Goal: Task Accomplishment & Management: Use online tool/utility

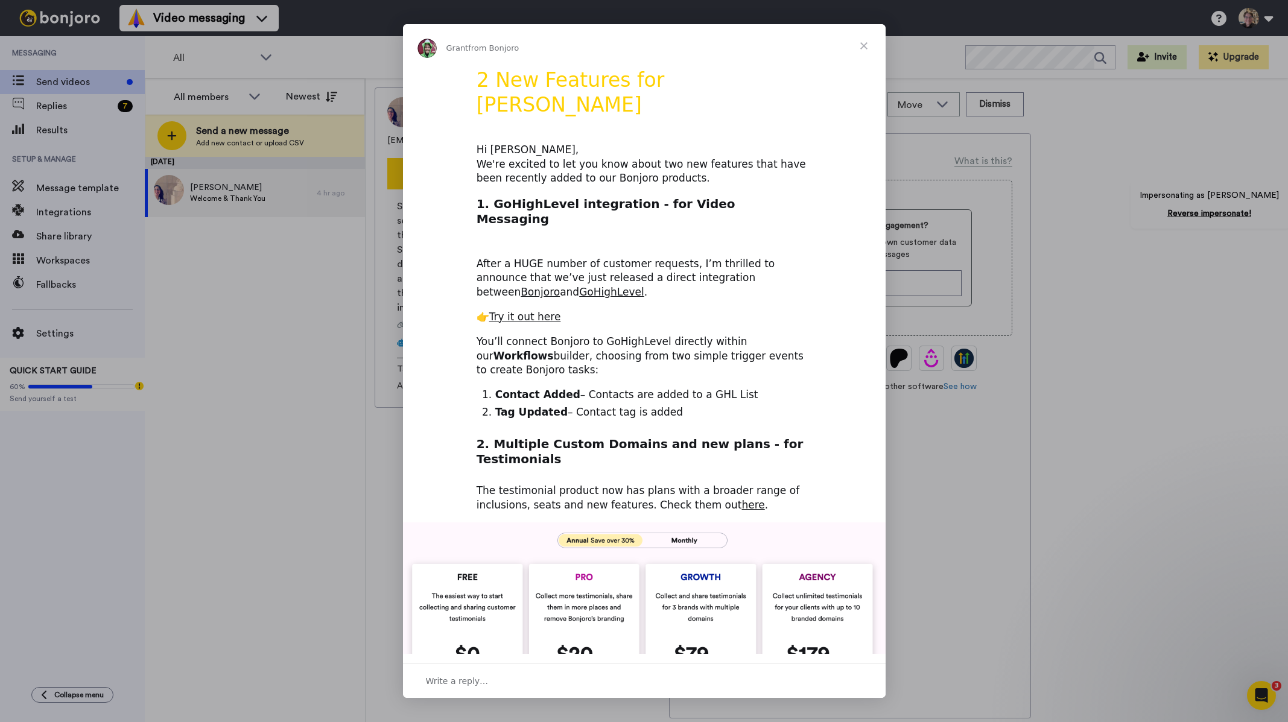
click at [868, 46] on span "Close" at bounding box center [863, 45] width 43 height 43
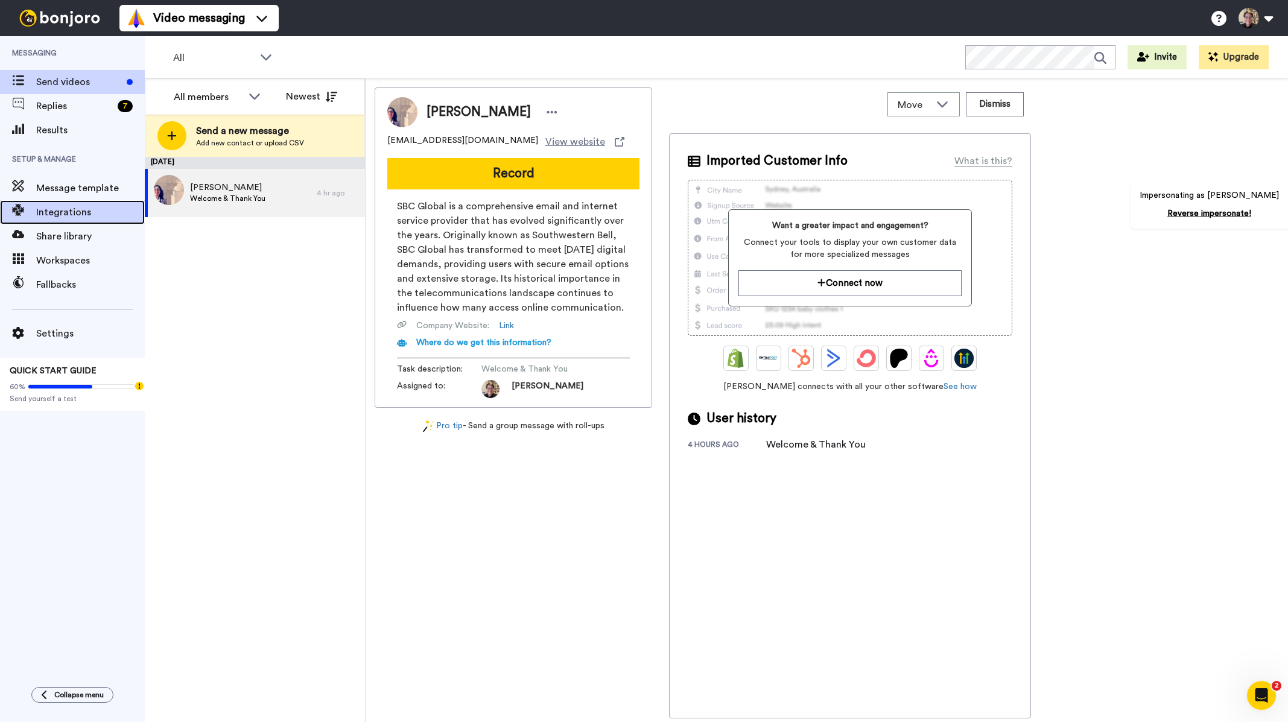
click at [75, 211] on span "Integrations" at bounding box center [90, 212] width 109 height 14
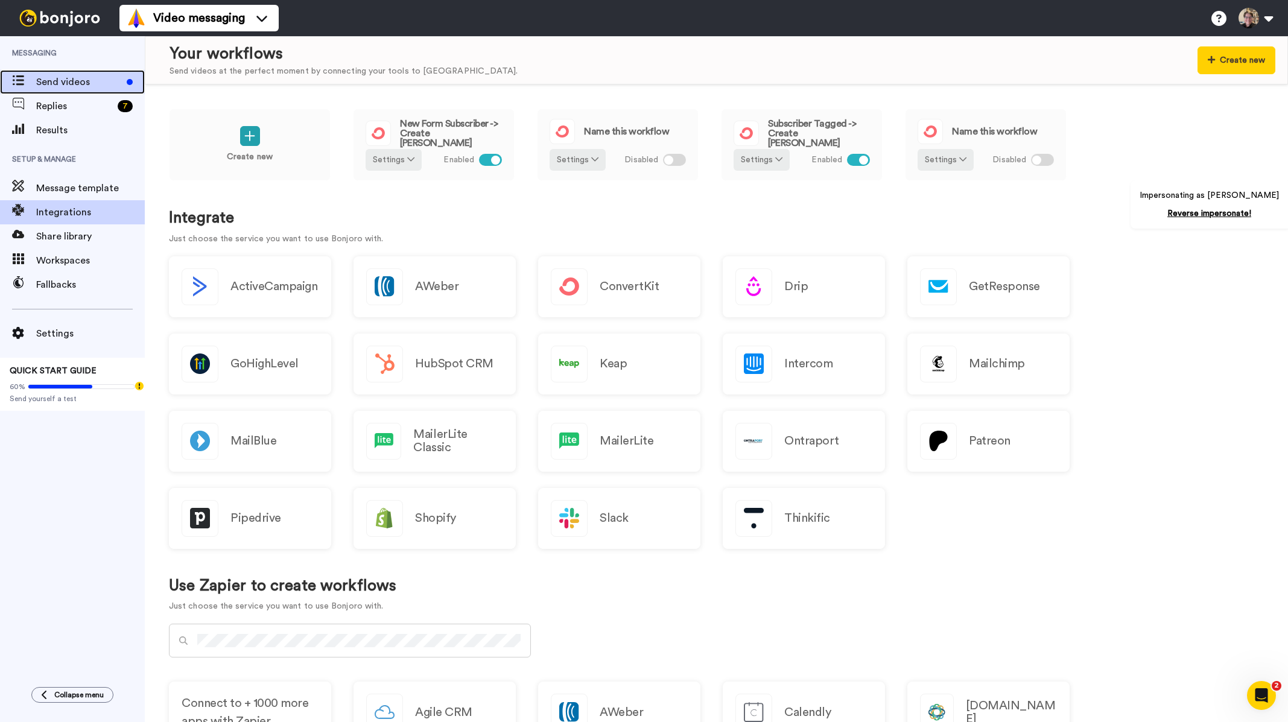
click at [70, 89] on span "Send videos" at bounding box center [79, 82] width 86 height 14
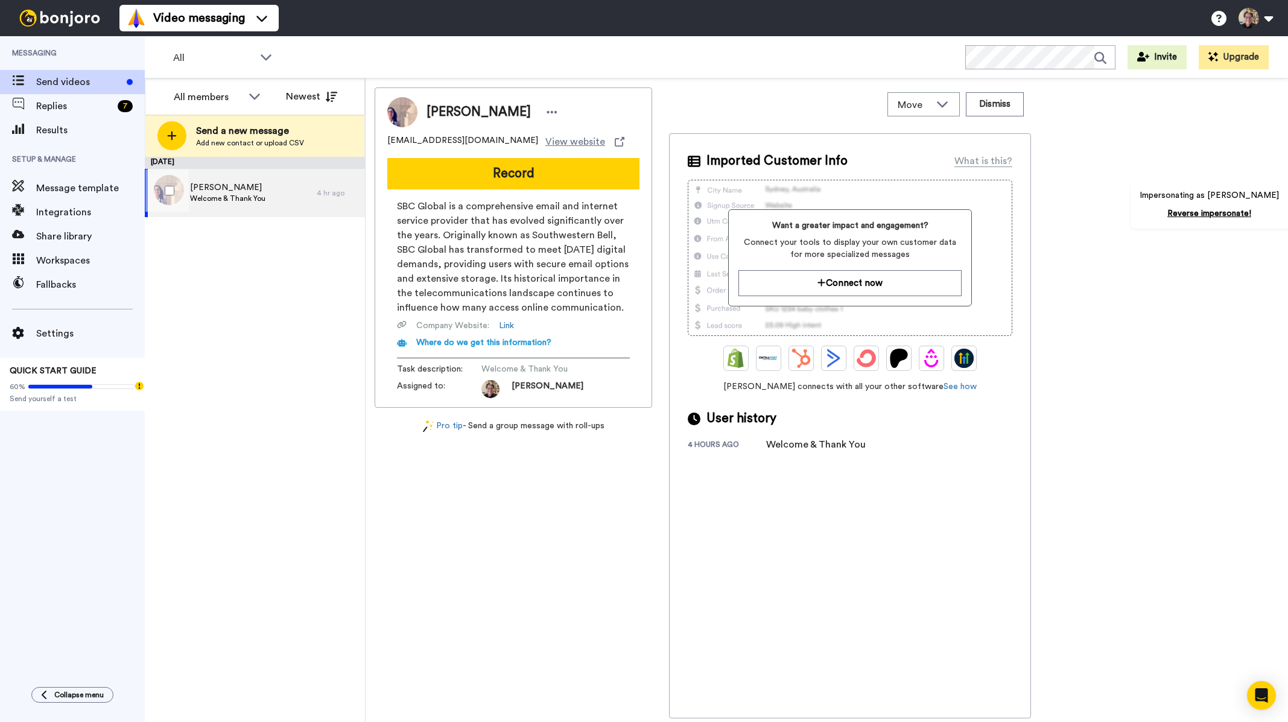
click at [231, 199] on span "Welcome & Thank You" at bounding box center [227, 199] width 75 height 10
click at [54, 206] on span "Integrations" at bounding box center [90, 212] width 109 height 14
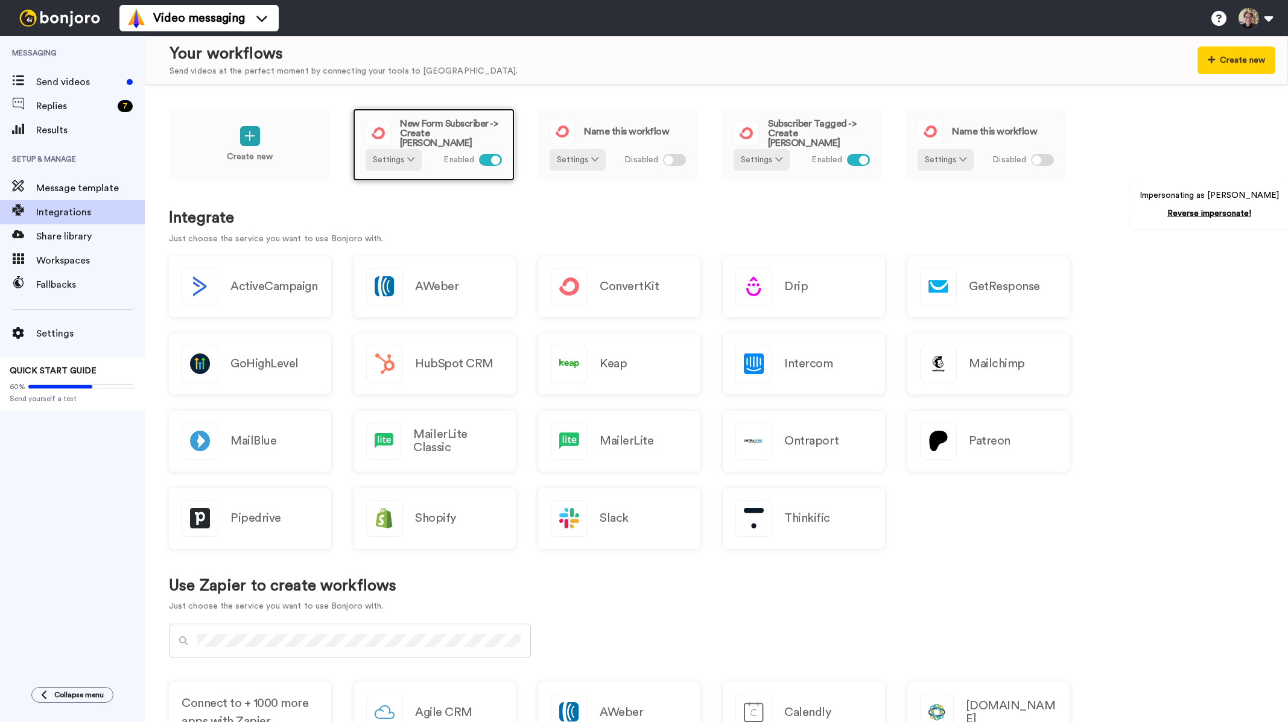
click at [450, 142] on div "New Form Subscriber -> Create [PERSON_NAME]" at bounding box center [434, 133] width 136 height 29
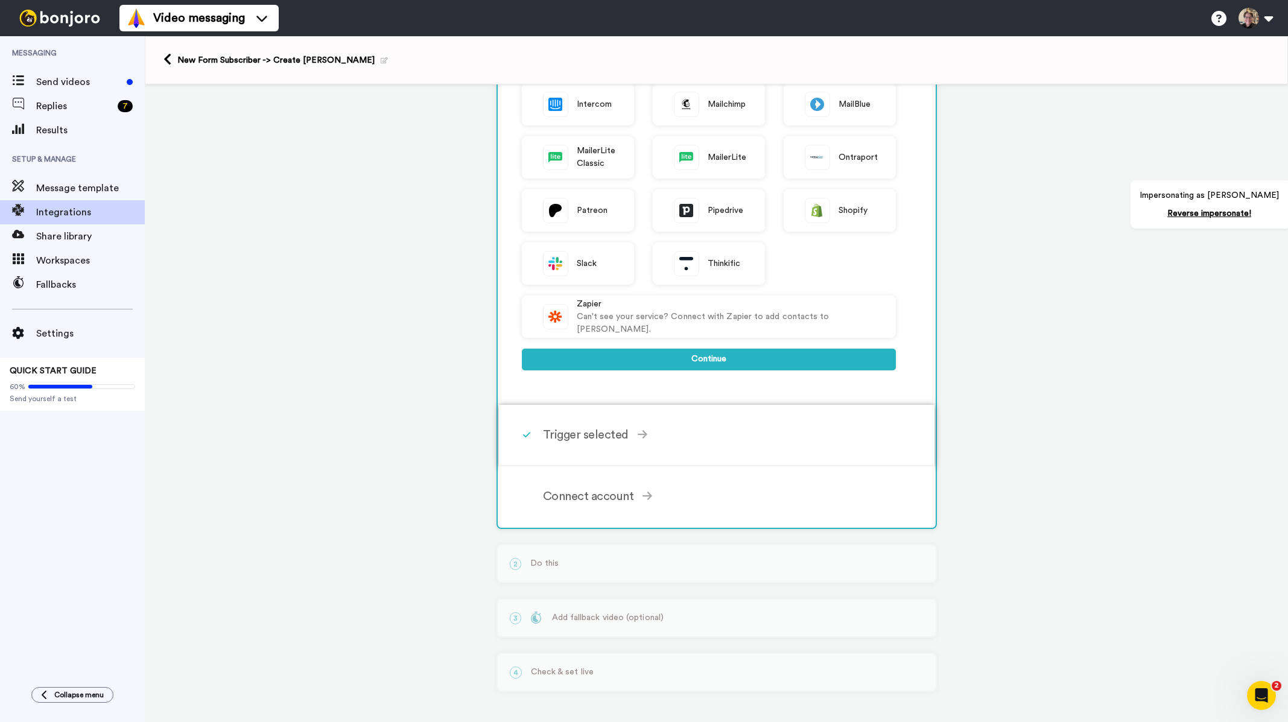
click at [603, 438] on div "Trigger selected" at bounding box center [719, 435] width 353 height 18
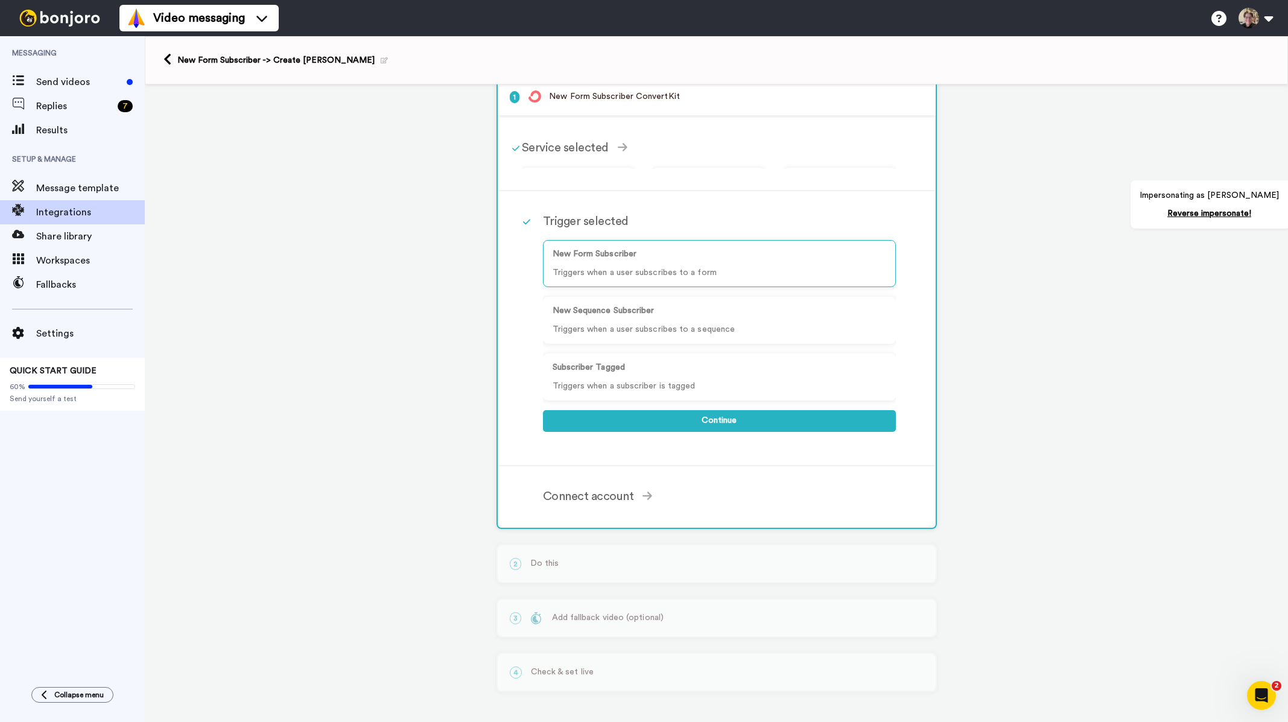
scroll to position [10, 0]
click at [161, 63] on div "New Form Subscriber -> Create [PERSON_NAME]" at bounding box center [716, 60] width 1143 height 48
click at [167, 62] on icon at bounding box center [168, 59] width 8 height 13
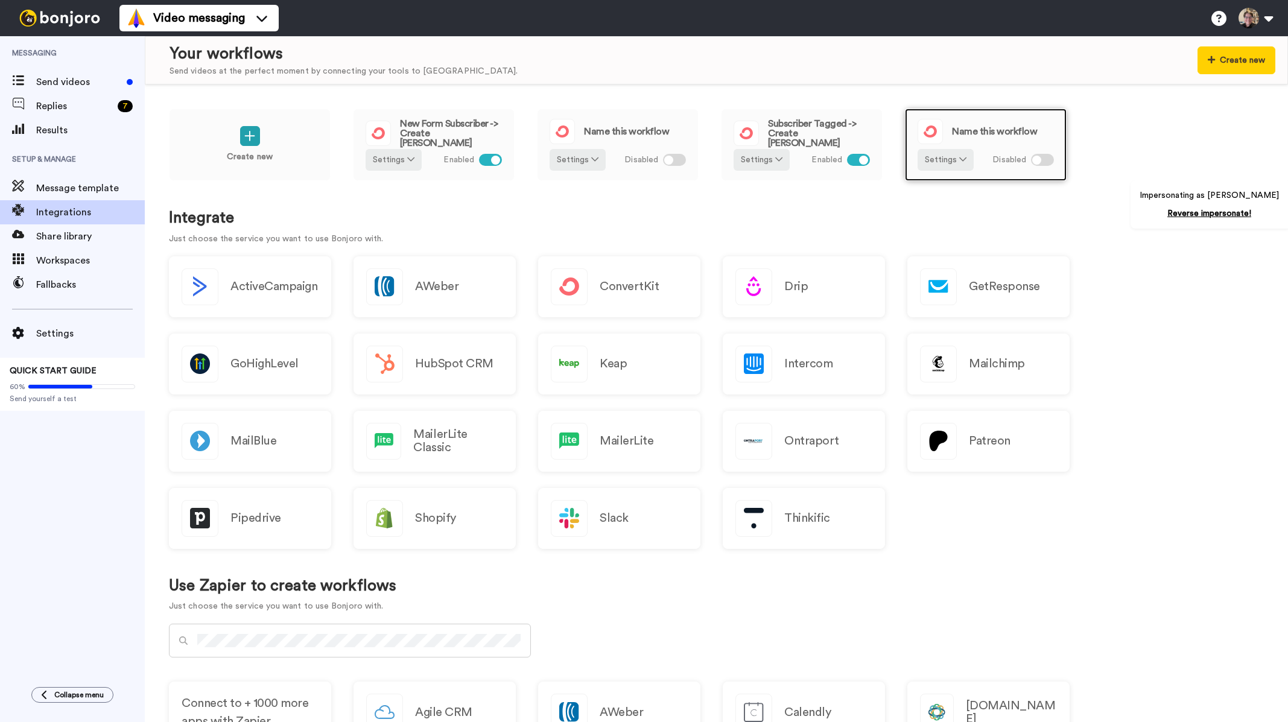
click at [976, 134] on span "Name this workflow" at bounding box center [994, 132] width 85 height 10
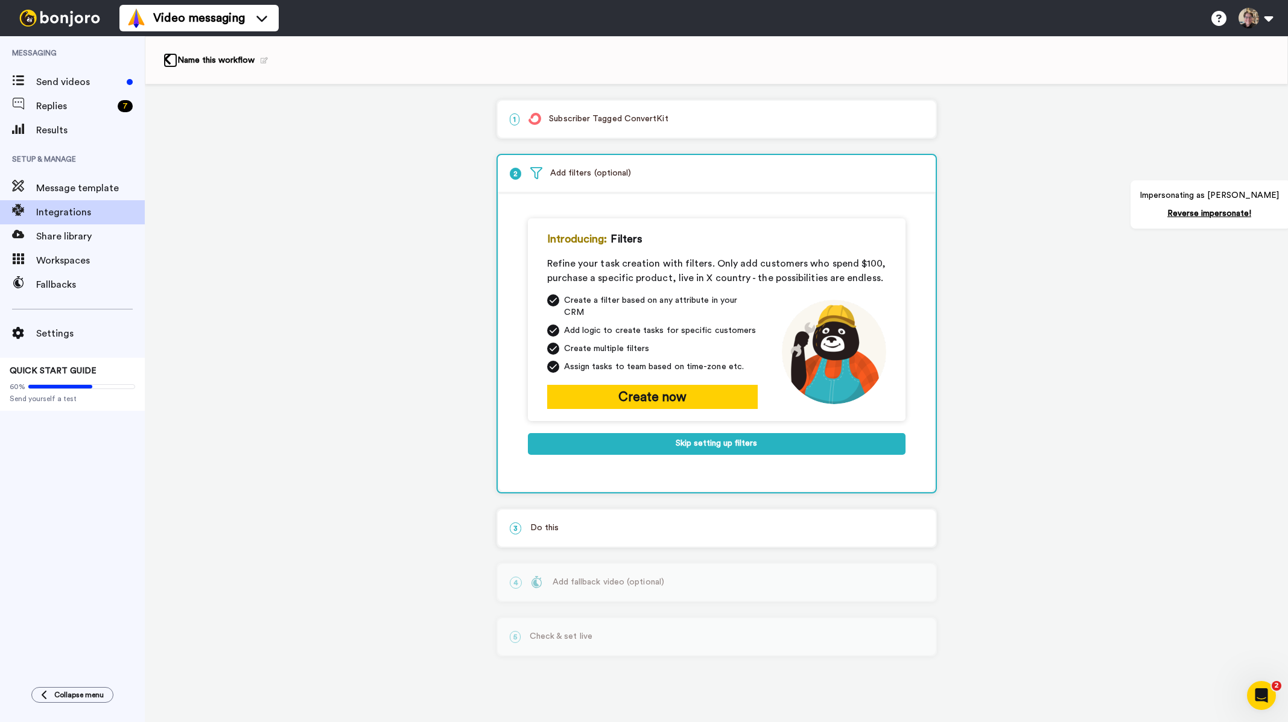
click at [171, 57] on icon at bounding box center [168, 59] width 8 height 13
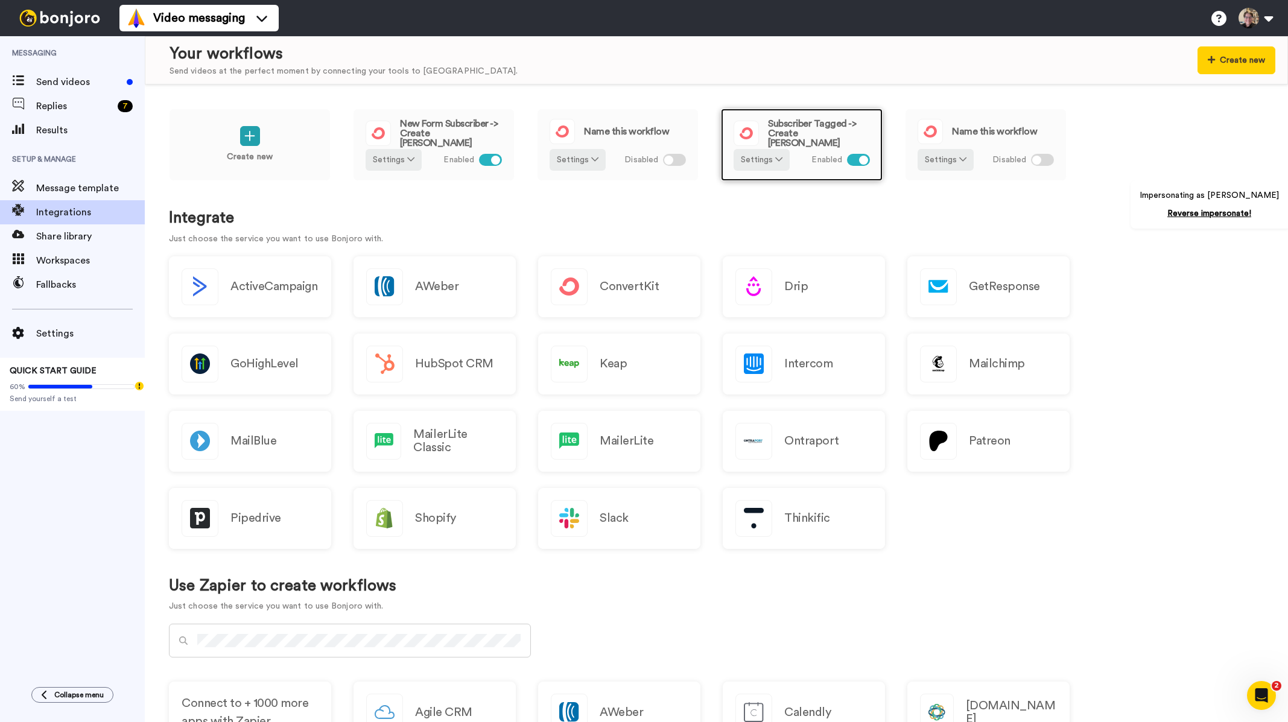
click at [807, 136] on span "Subscriber Tagged -> Create [PERSON_NAME]" at bounding box center [819, 133] width 102 height 29
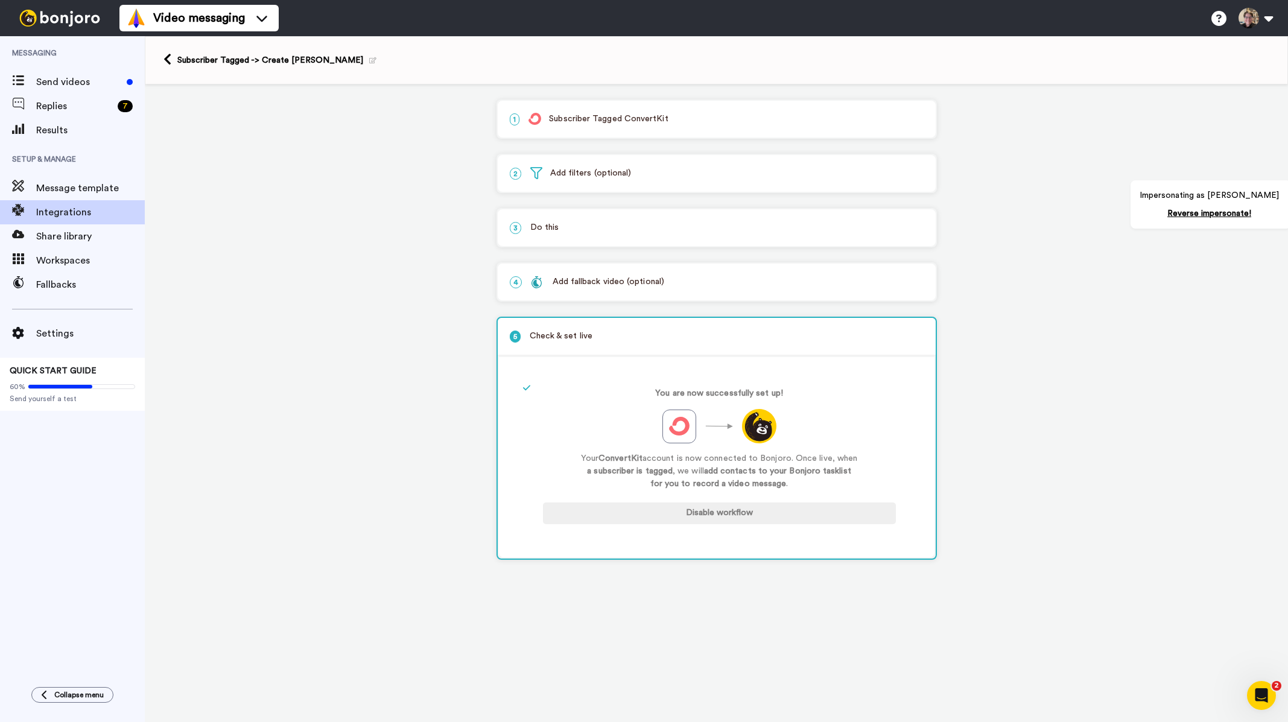
click at [625, 234] on p "3 Do this" at bounding box center [717, 227] width 414 height 13
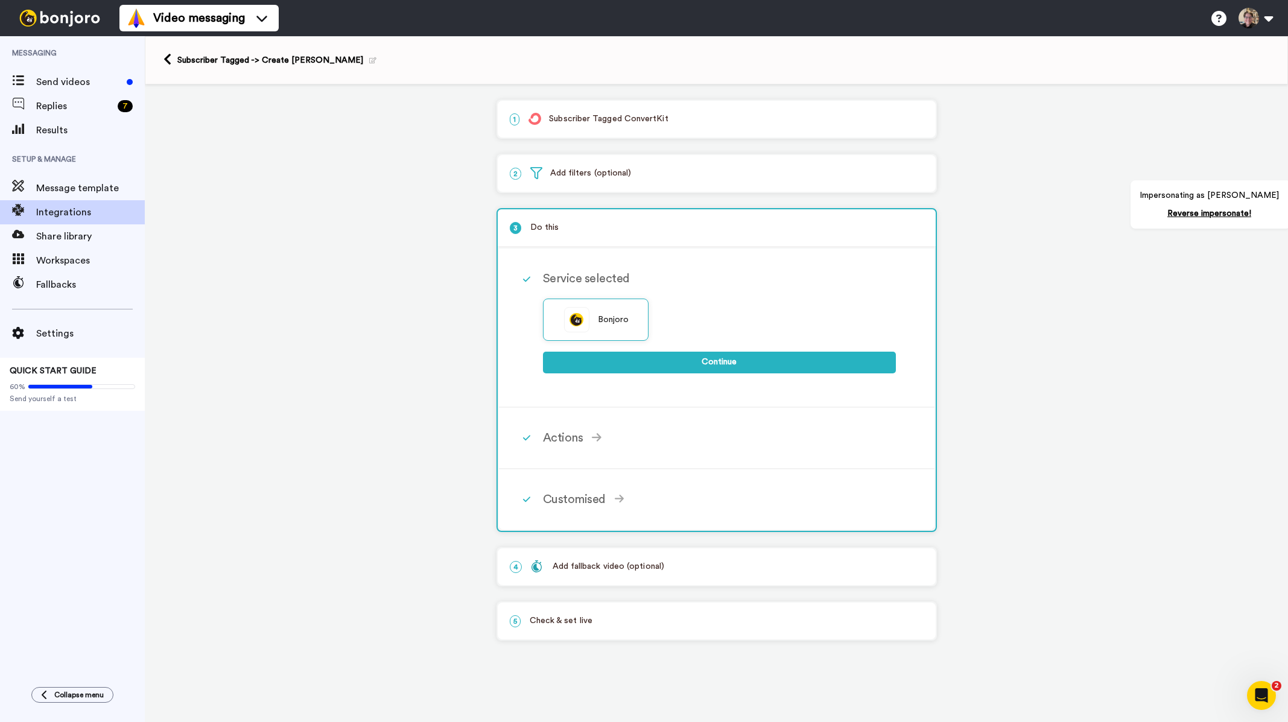
click at [633, 180] on div "2 Add filters (optional)" at bounding box center [717, 173] width 438 height 37
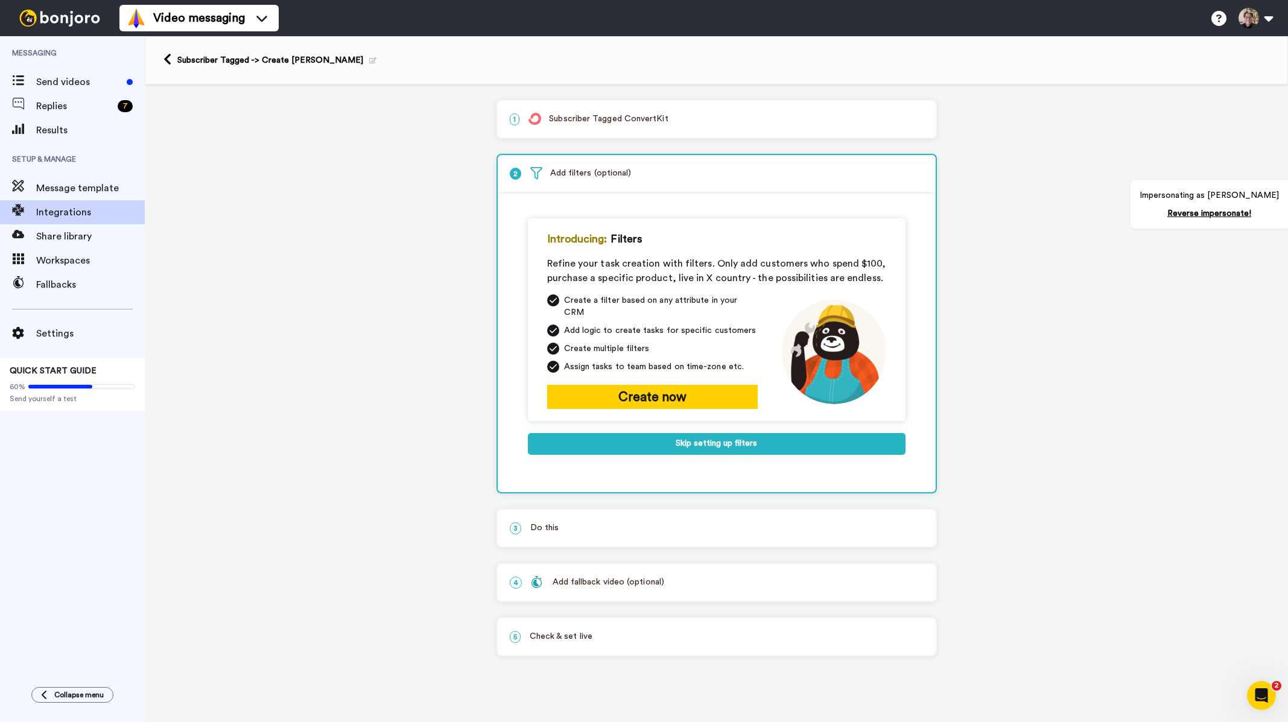
click at [621, 576] on div "Add fallback video (optional)" at bounding box center [597, 582] width 133 height 13
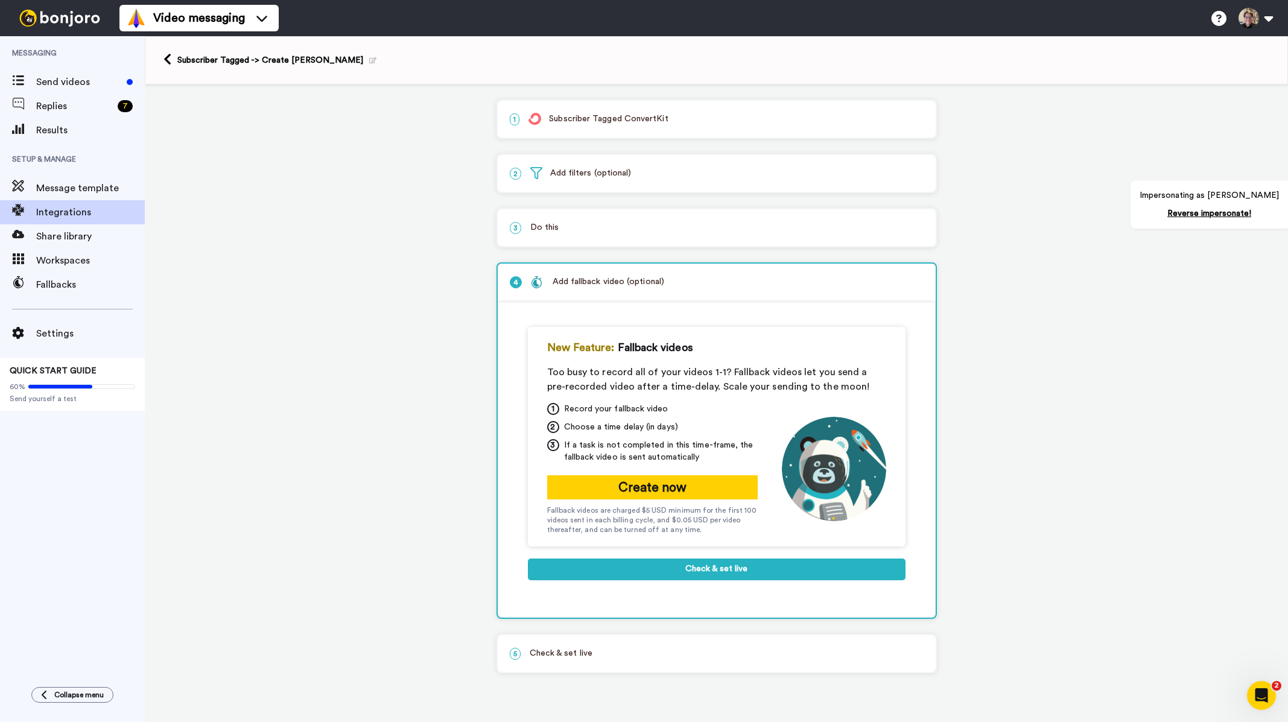
click at [593, 220] on div "3 Do this" at bounding box center [717, 227] width 438 height 37
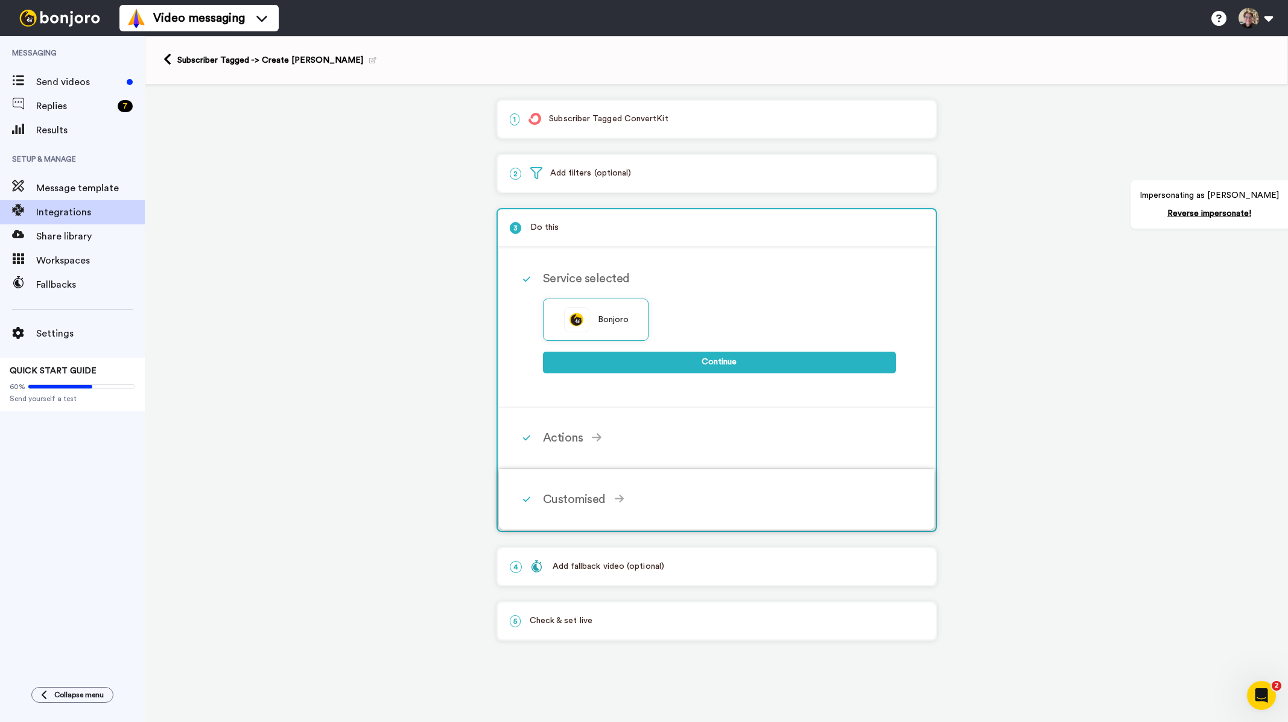
click at [585, 503] on div "Customised" at bounding box center [719, 500] width 353 height 18
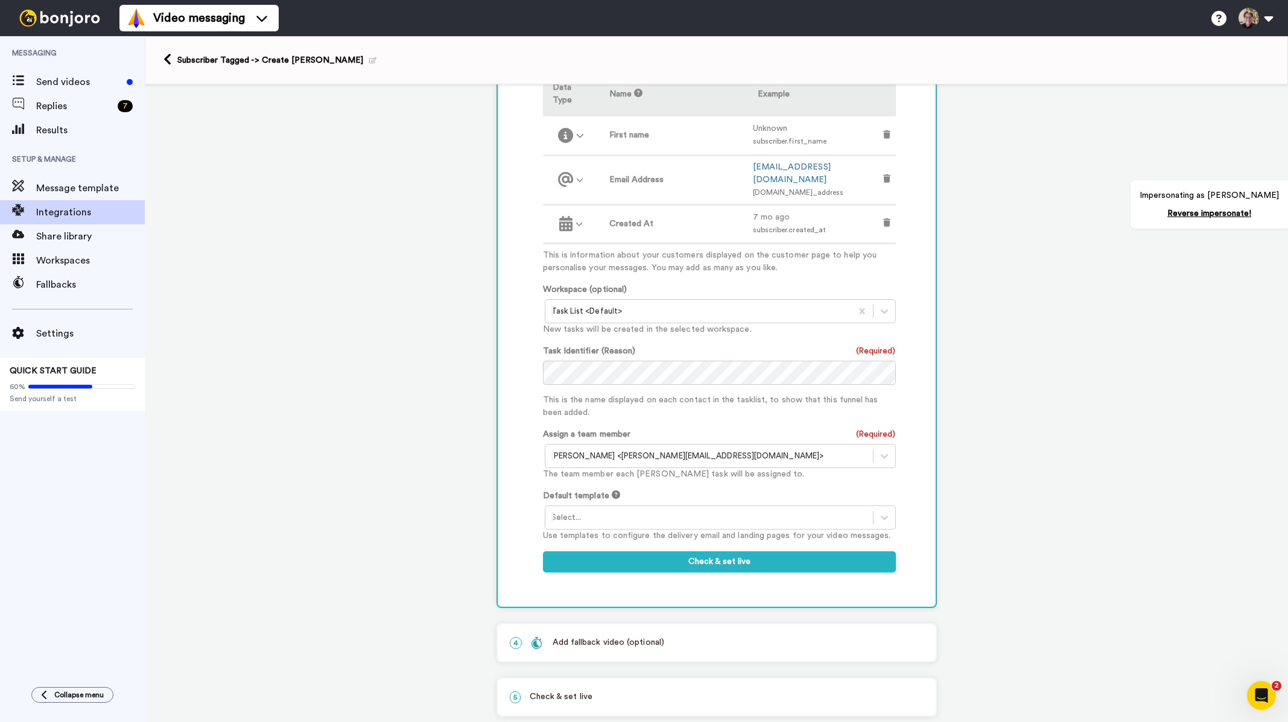
scroll to position [404, 0]
click at [534, 351] on div "Customised Add fields Add another Custom Field... What are custom fields? Refre…" at bounding box center [717, 286] width 436 height 637
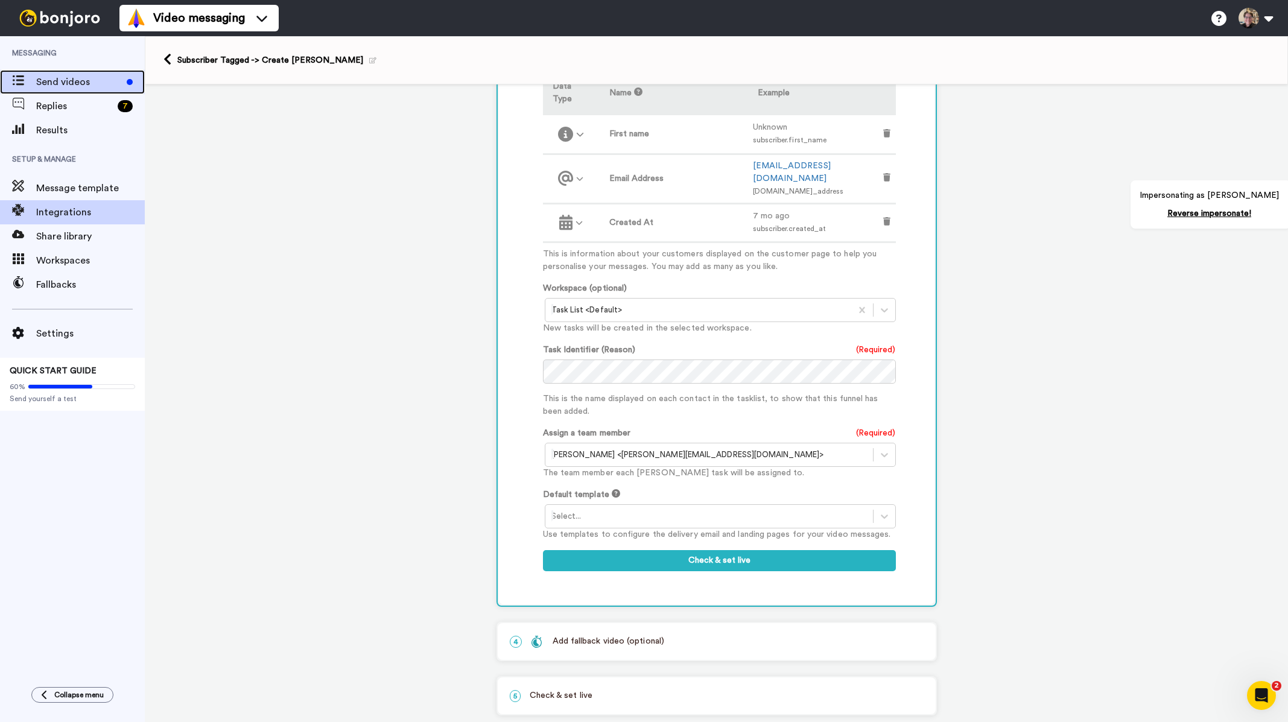
click at [37, 87] on span "Send videos" at bounding box center [79, 82] width 86 height 14
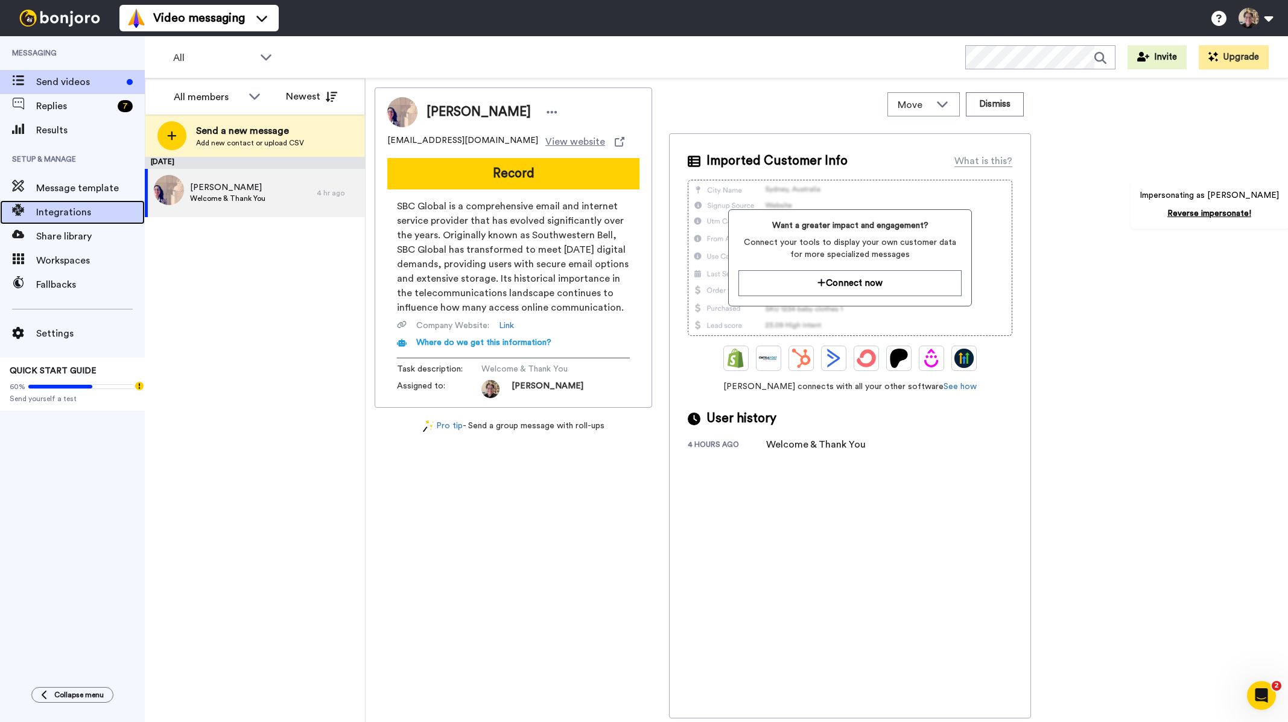
click at [66, 221] on div "Integrations" at bounding box center [72, 212] width 145 height 24
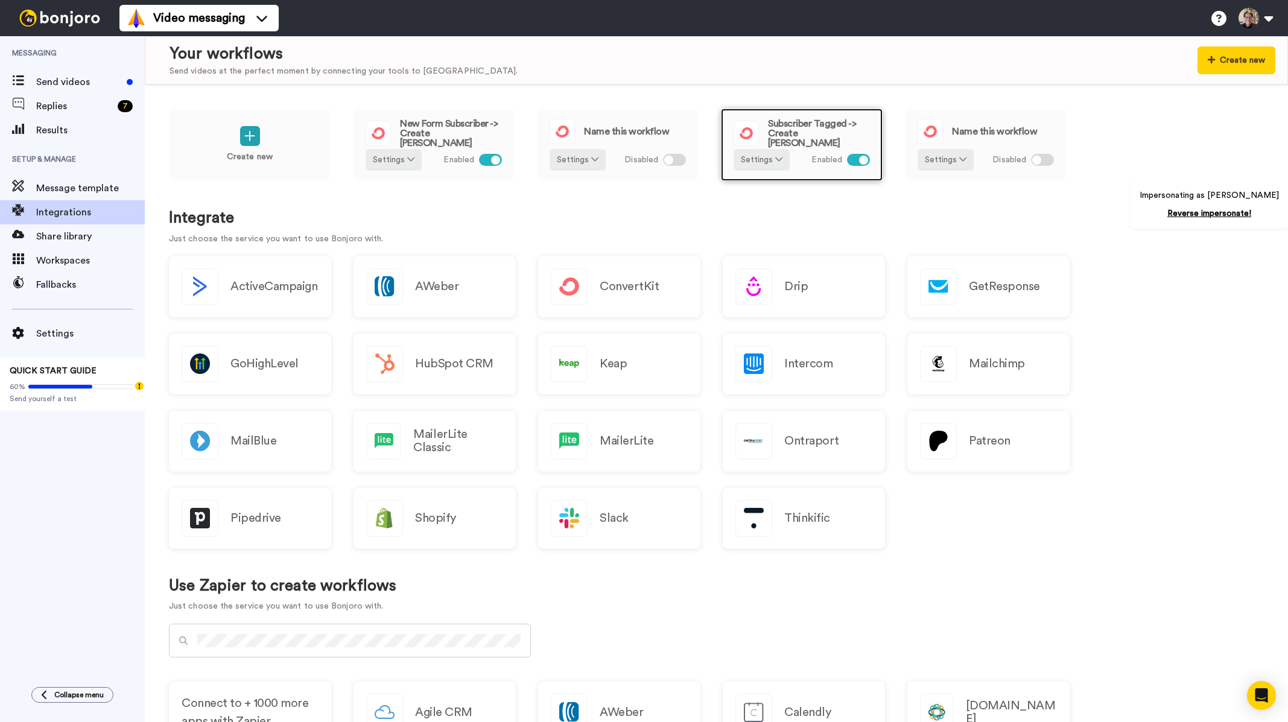
click at [780, 123] on span "Subscriber Tagged -> Create [PERSON_NAME]" at bounding box center [819, 133] width 102 height 29
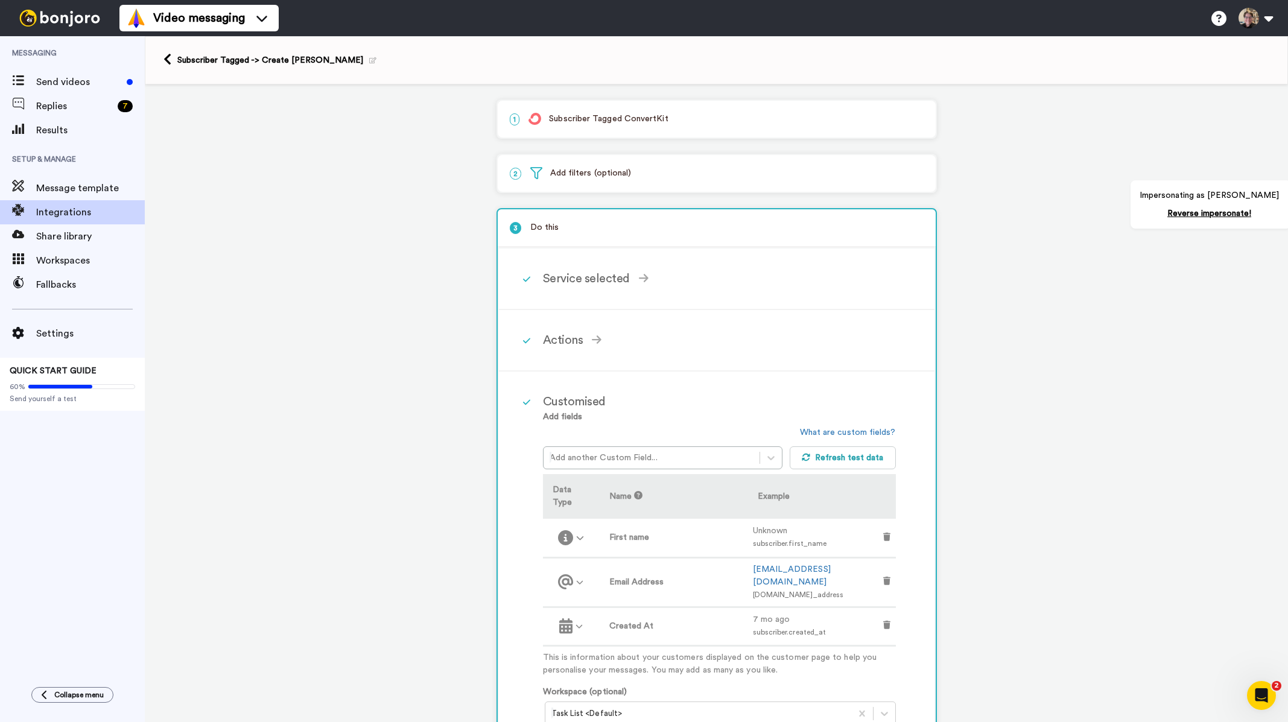
click at [611, 121] on p "1 Subscriber Tagged ConvertKit" at bounding box center [717, 119] width 414 height 13
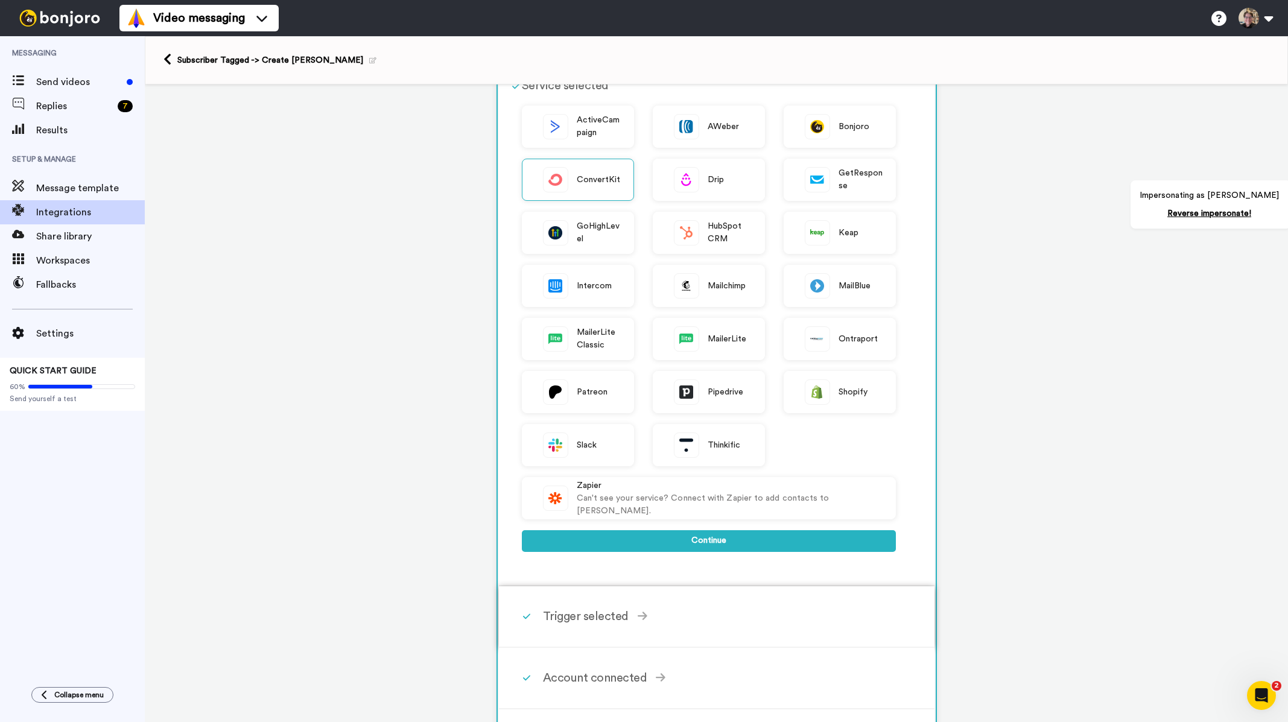
scroll to position [362, 0]
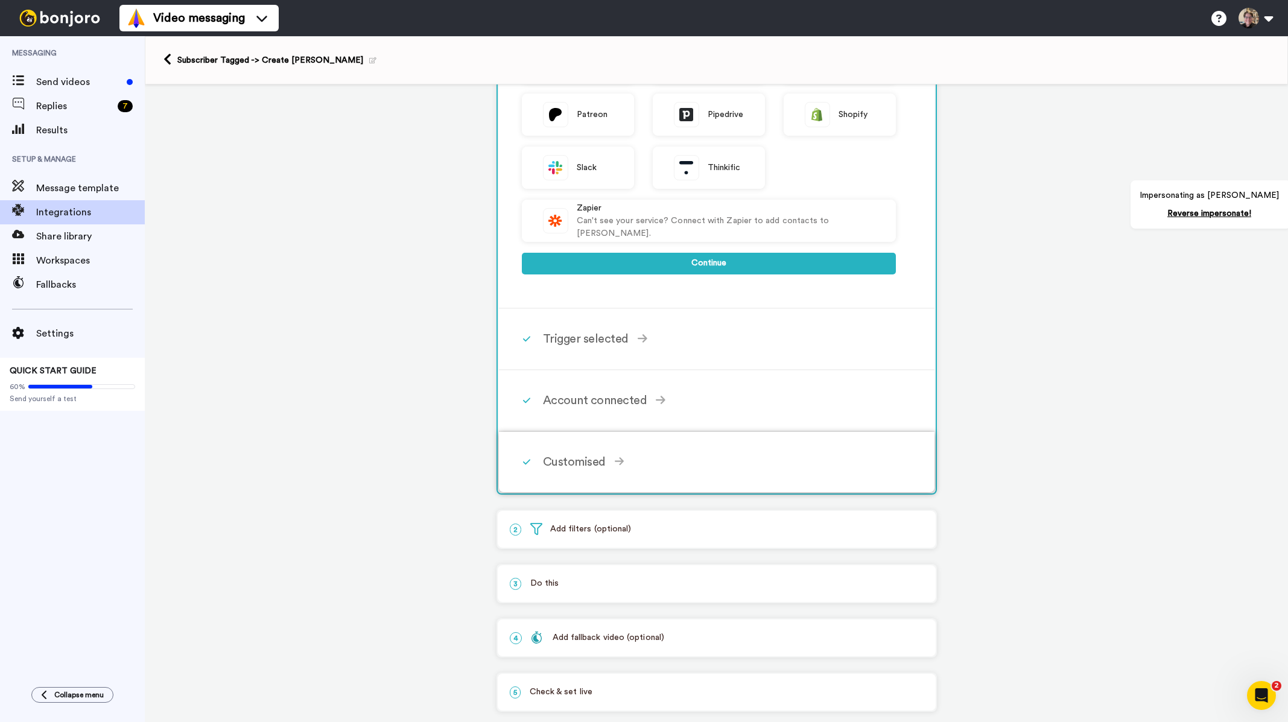
click at [599, 458] on div "Customised" at bounding box center [719, 462] width 353 height 18
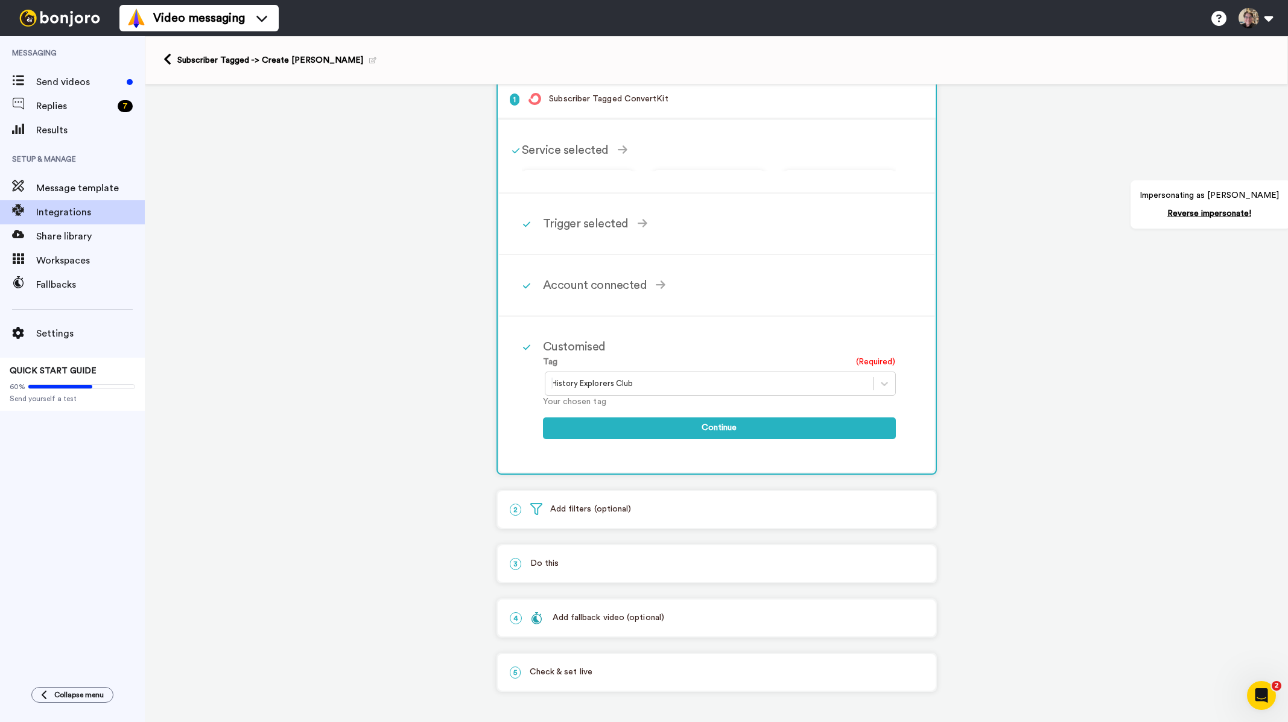
scroll to position [8, 0]
click at [879, 386] on icon at bounding box center [885, 384] width 12 height 12
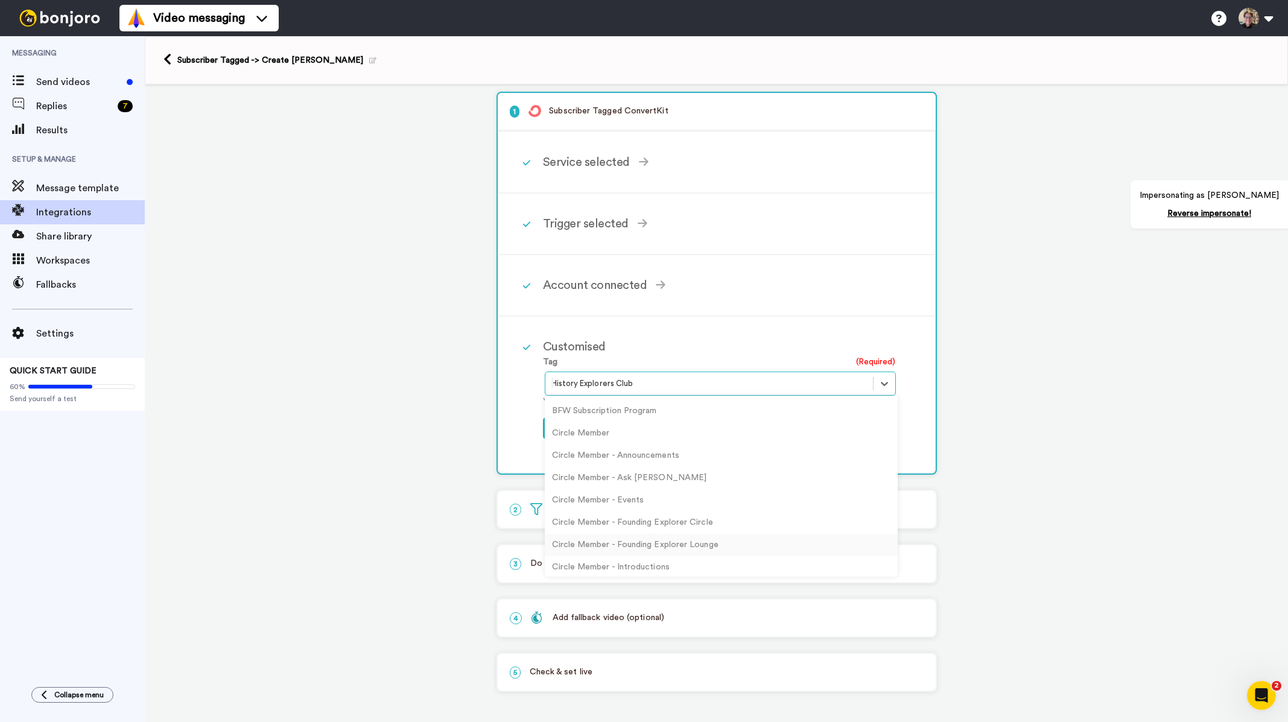
scroll to position [0, 0]
click at [576, 478] on div "Circle Member" at bounding box center [721, 476] width 353 height 22
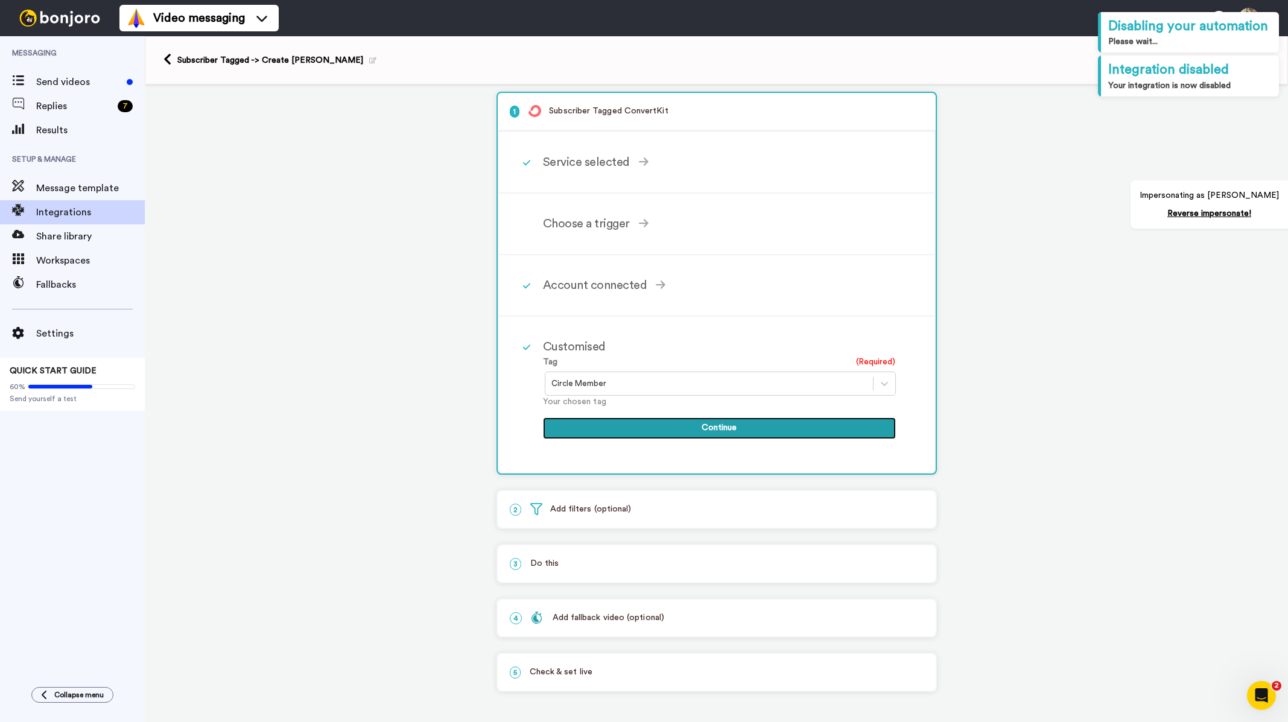
click at [660, 428] on button "Continue" at bounding box center [719, 429] width 353 height 22
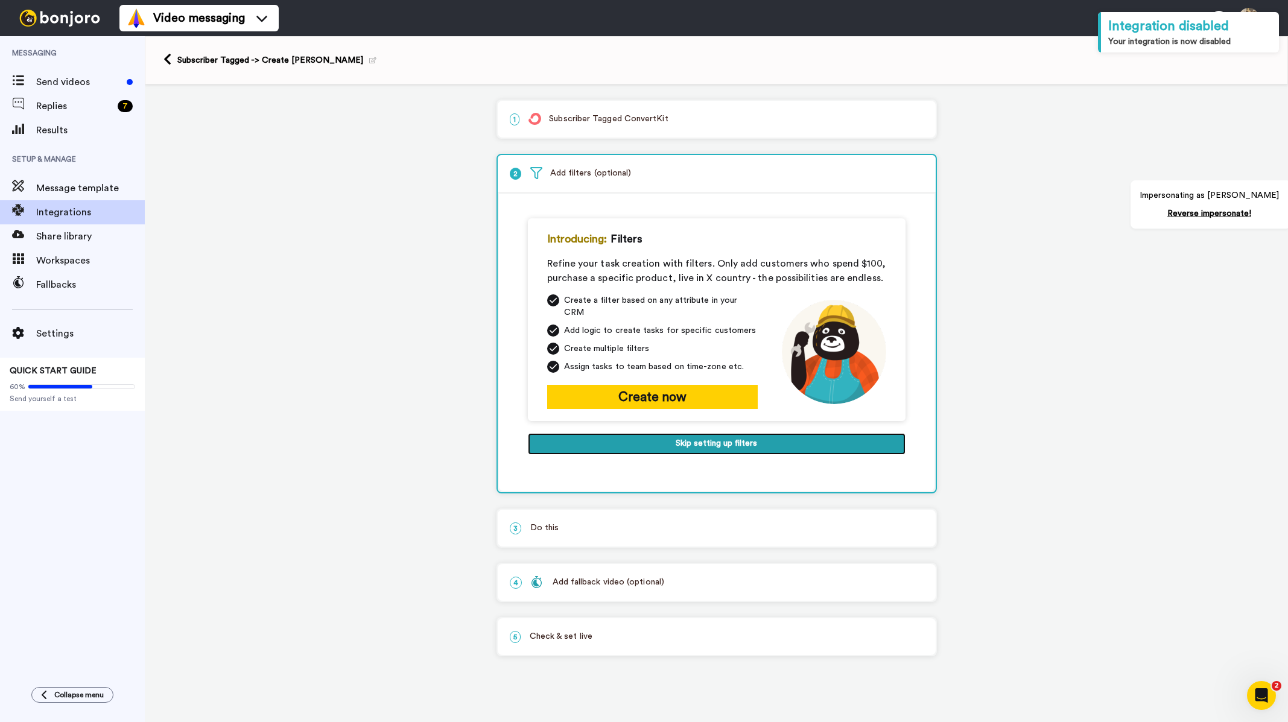
click at [648, 433] on button "Skip setting up filters" at bounding box center [717, 444] width 378 height 22
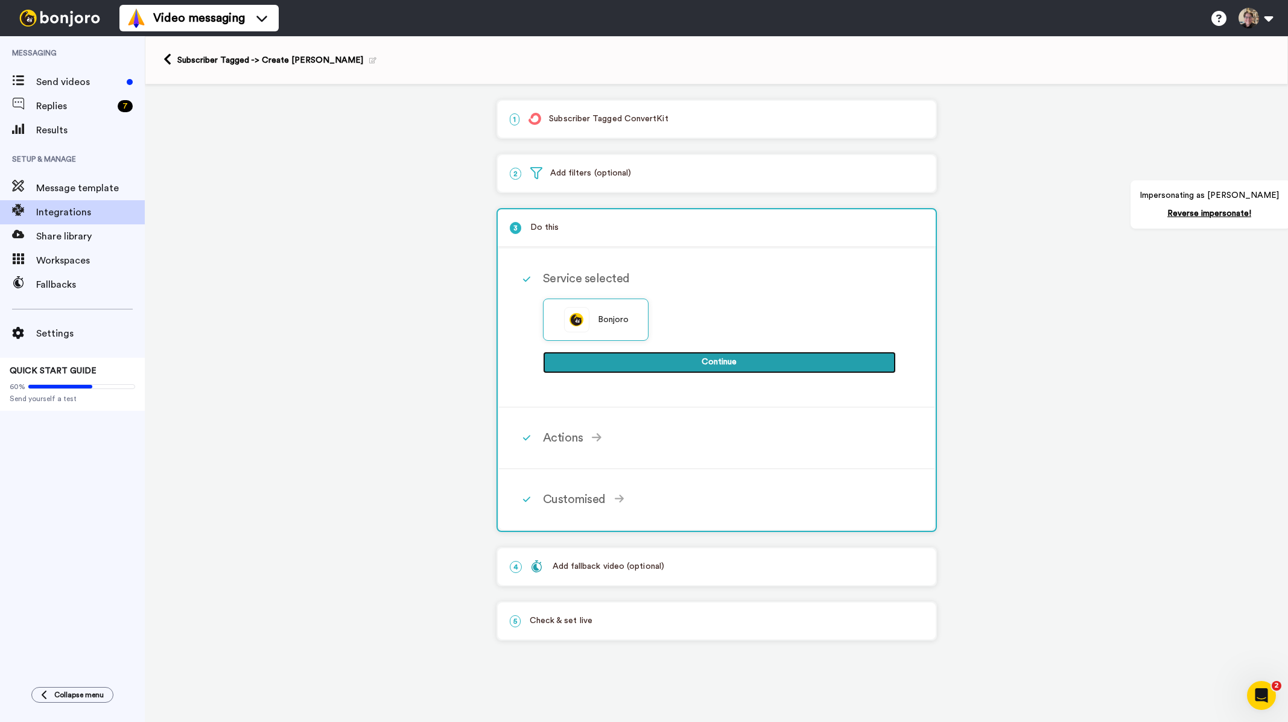
click at [681, 360] on button "Continue" at bounding box center [719, 363] width 353 height 22
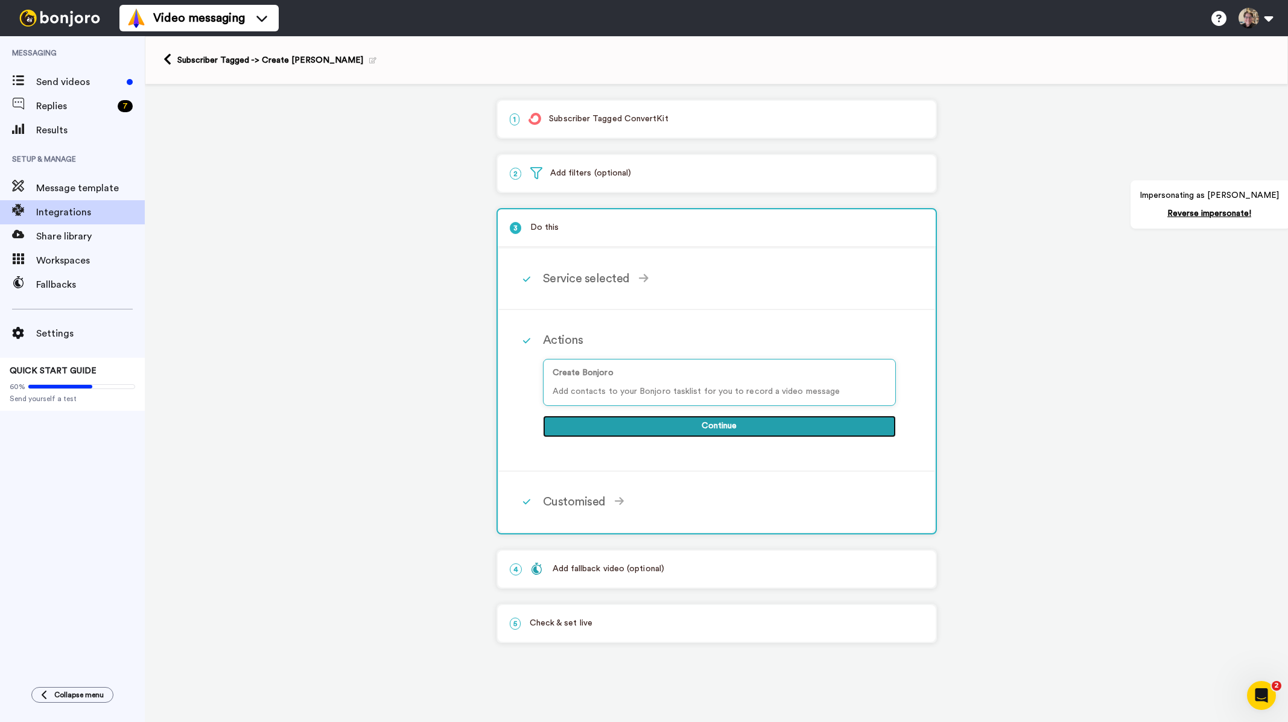
click at [679, 424] on button "Continue" at bounding box center [719, 427] width 353 height 22
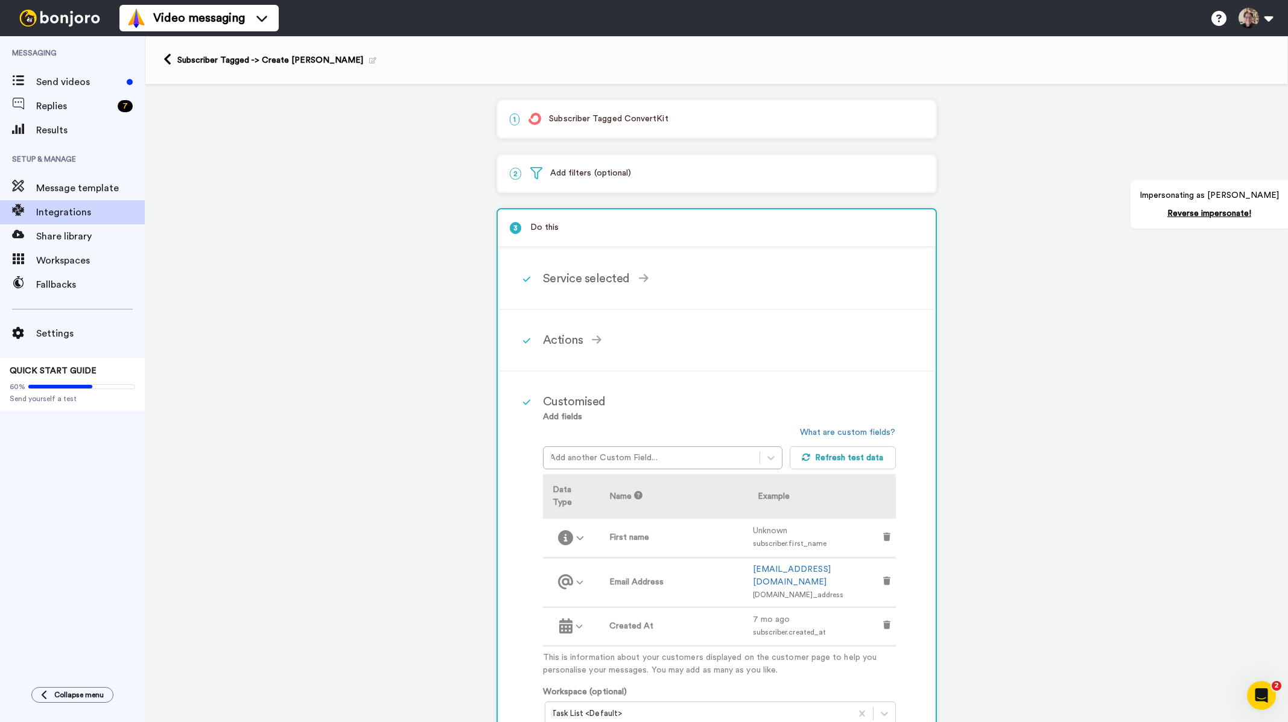
scroll to position [241, 0]
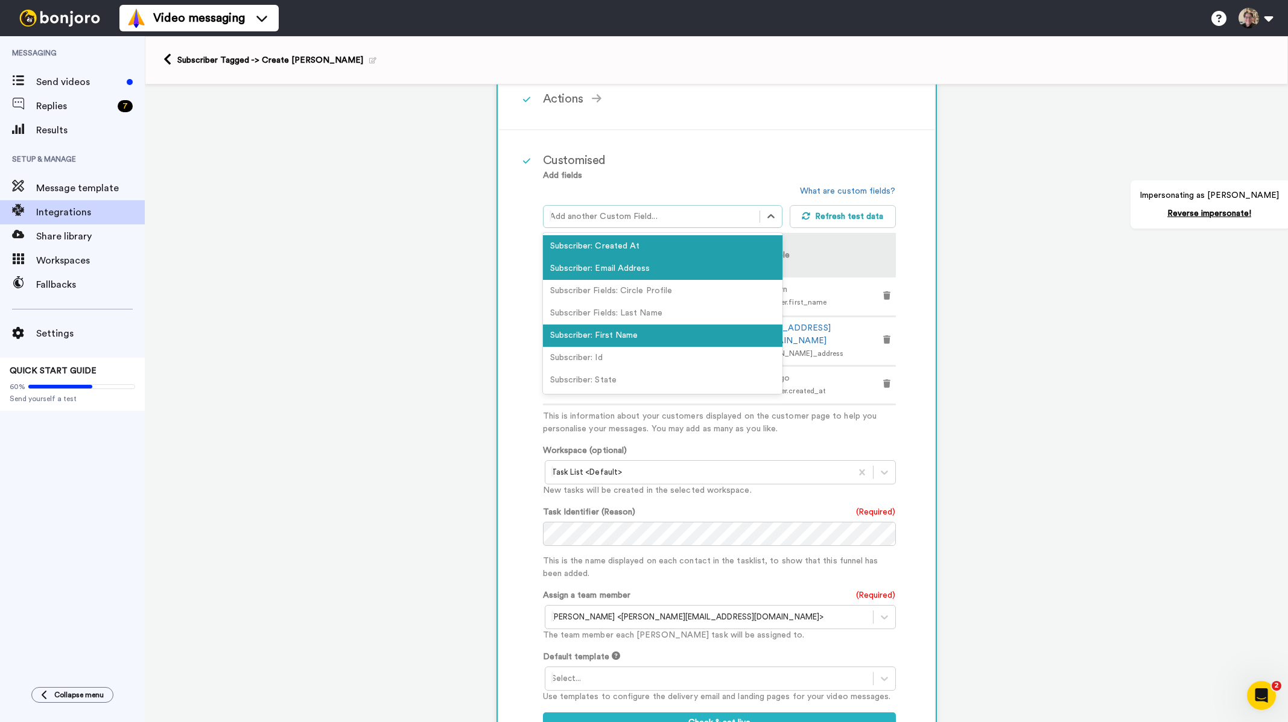
click at [695, 217] on div at bounding box center [652, 216] width 205 height 14
click at [792, 410] on p "This is information about your customers displayed on the customer page to help…" at bounding box center [719, 422] width 353 height 25
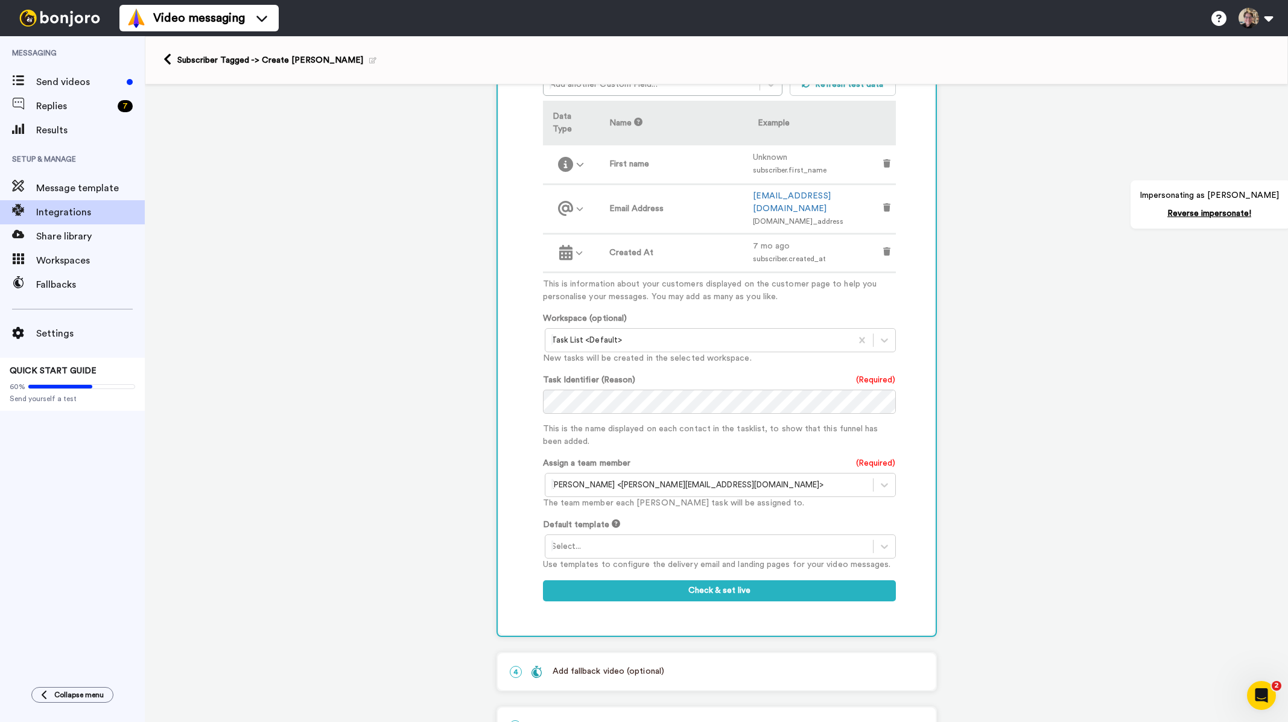
scroll to position [404, 0]
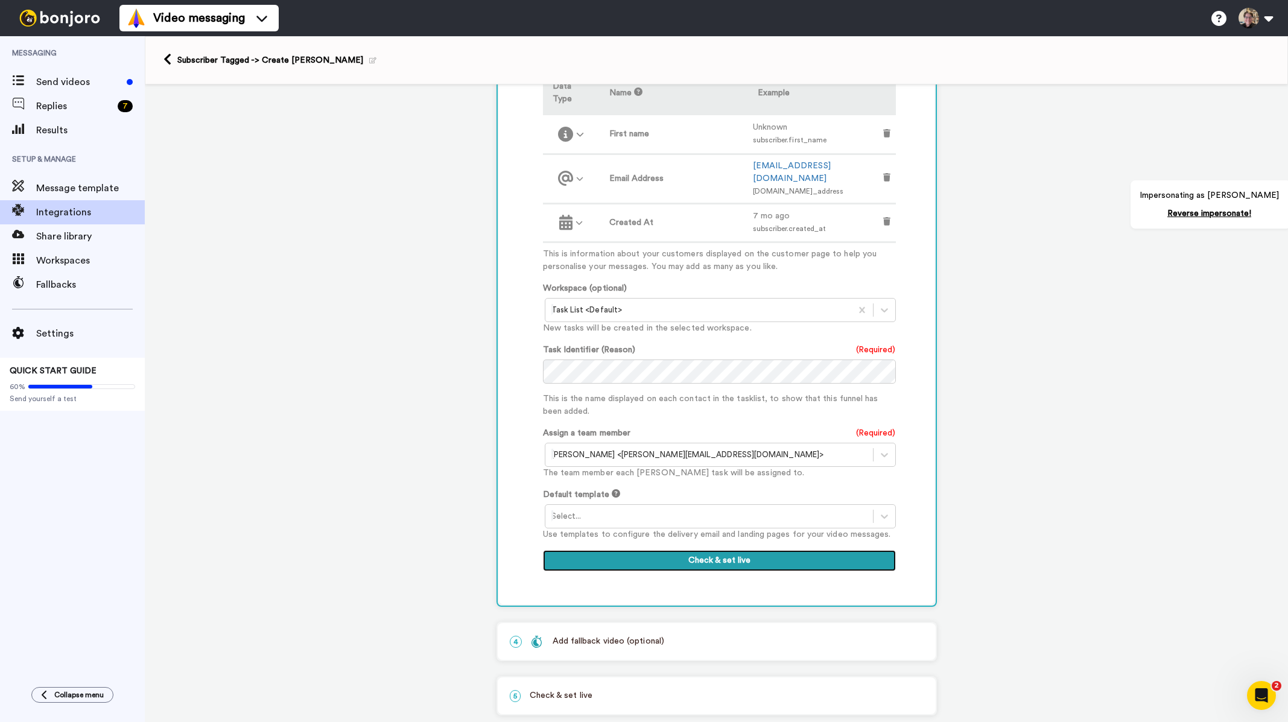
click at [751, 550] on button "Check & set live" at bounding box center [719, 561] width 353 height 22
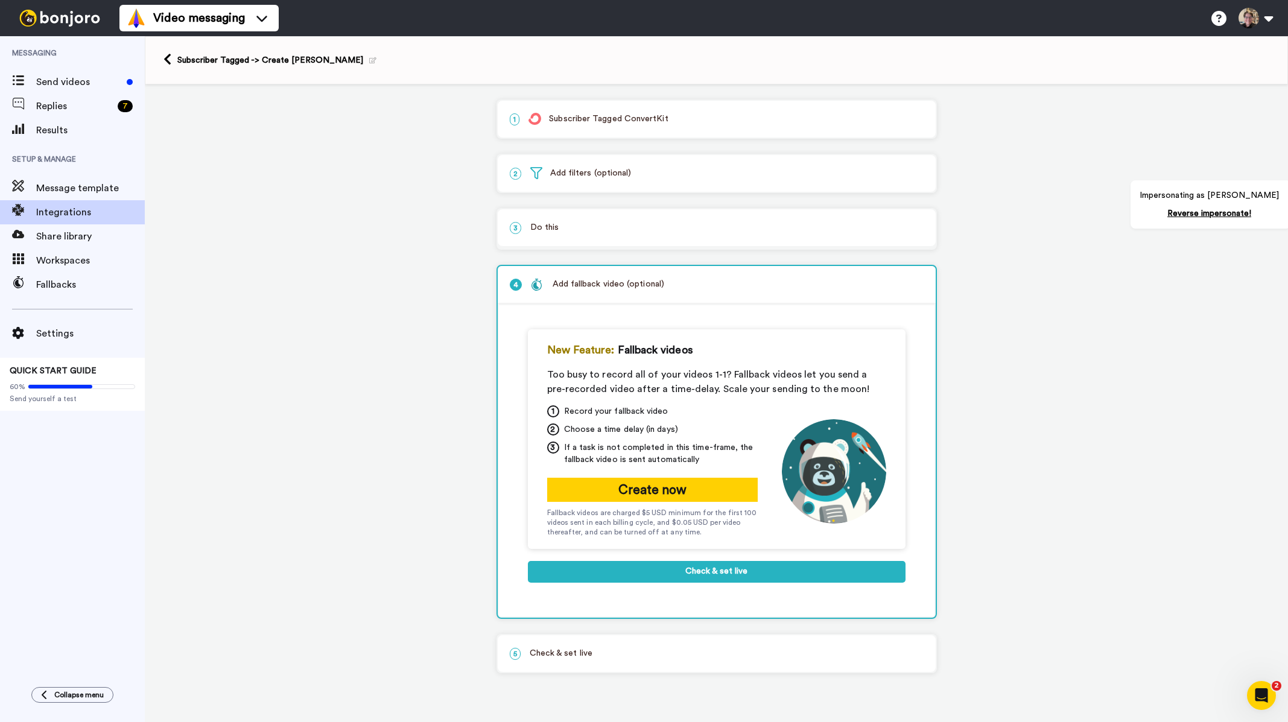
scroll to position [0, 0]
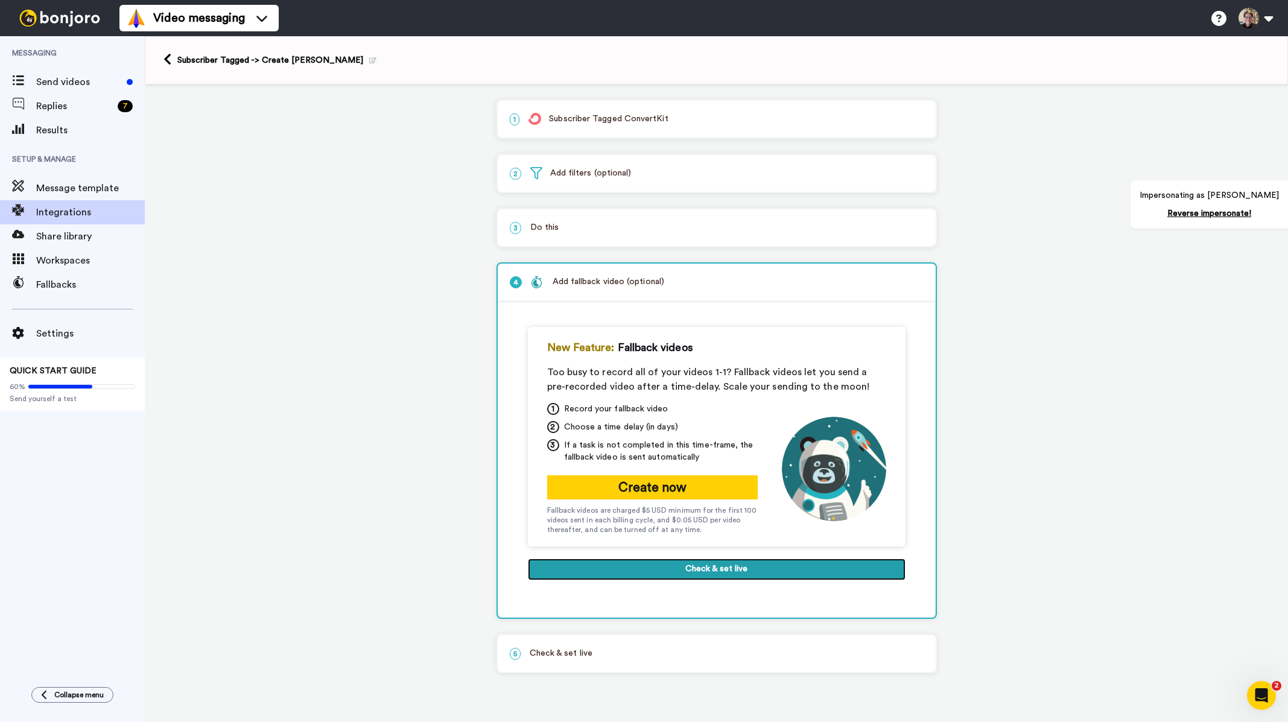
click at [677, 571] on button "Check & set live" at bounding box center [717, 570] width 378 height 22
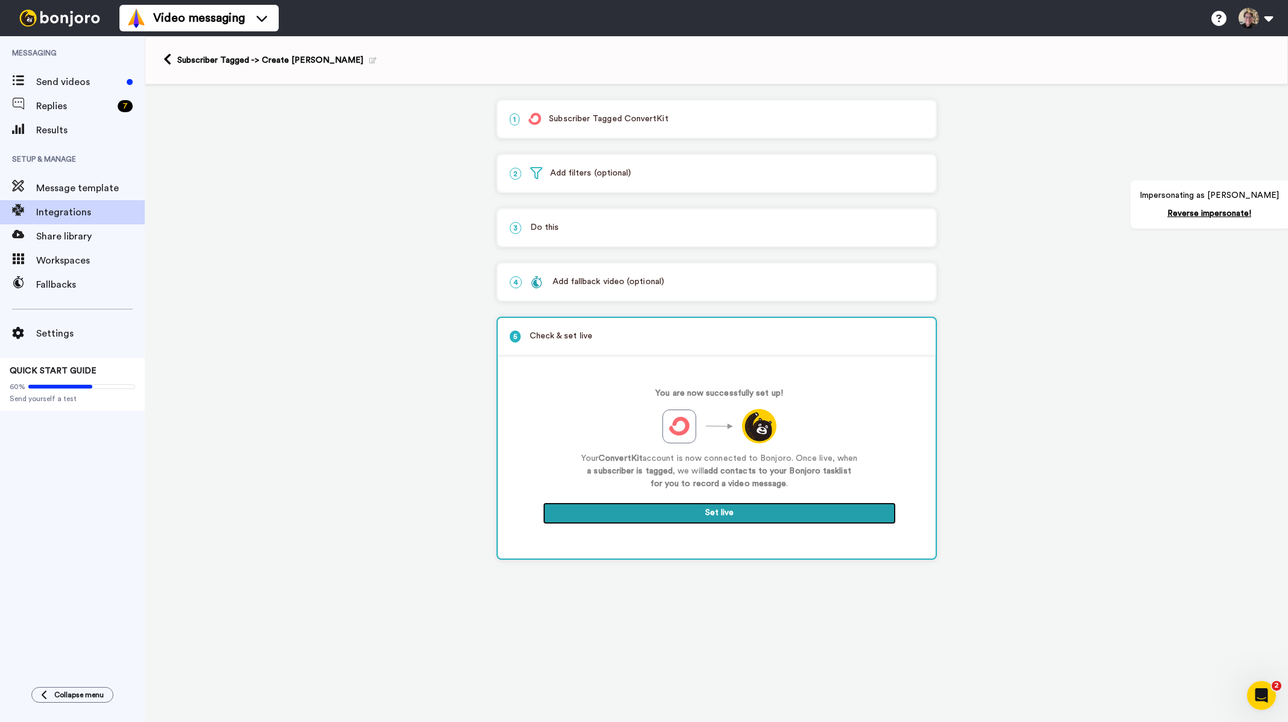
click at [710, 515] on button "Set live" at bounding box center [719, 514] width 353 height 22
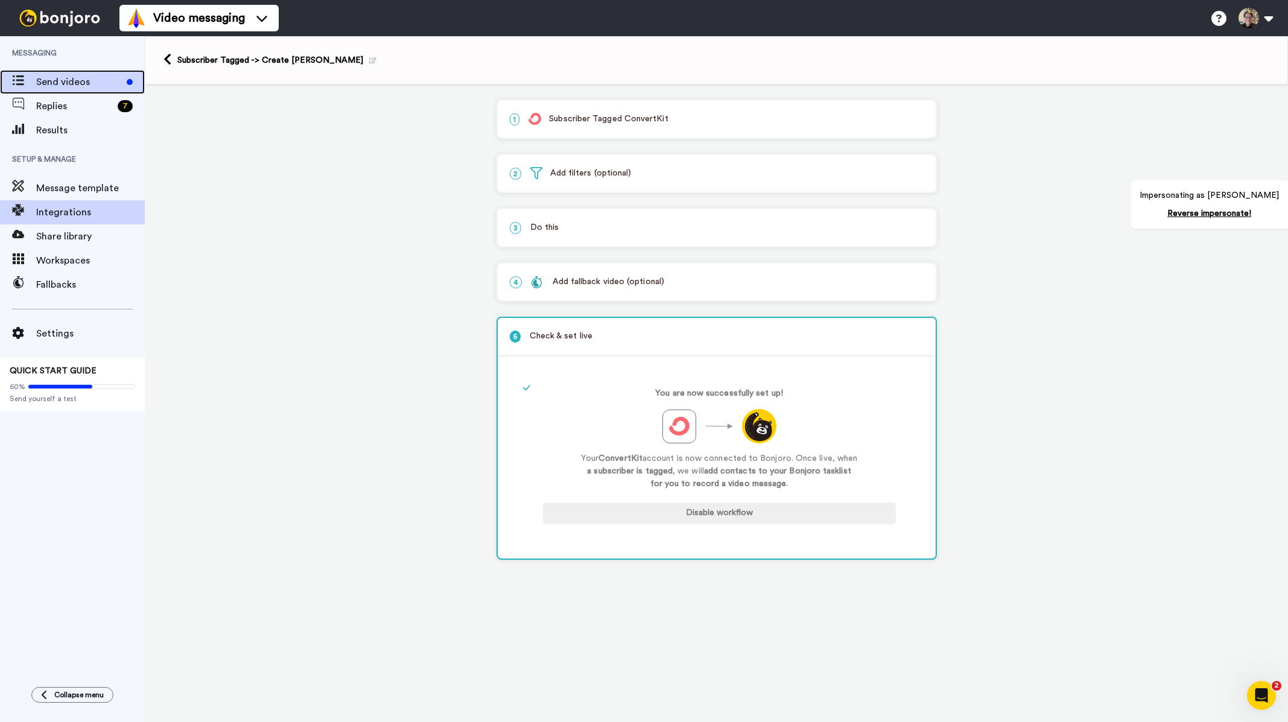
click at [80, 84] on span "Send videos" at bounding box center [79, 82] width 86 height 14
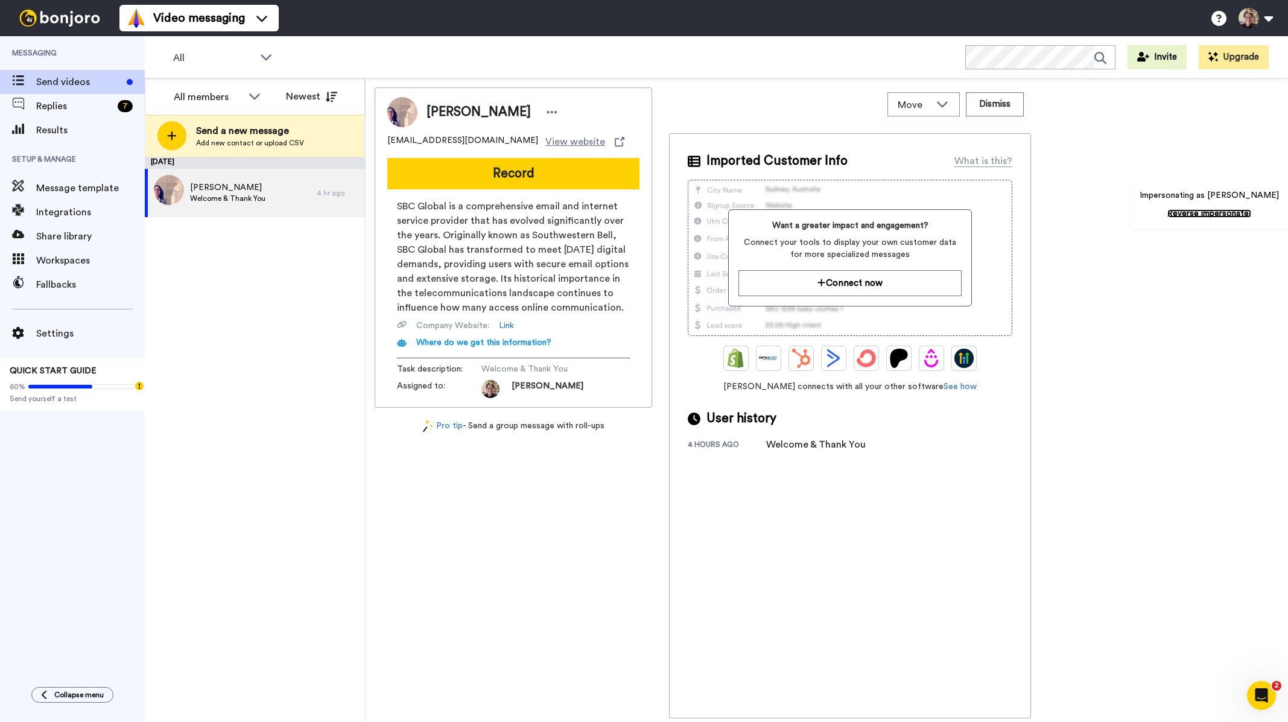
click at [1212, 212] on link "Reverse impersonate!" at bounding box center [1210, 213] width 84 height 8
